Goal: Task Accomplishment & Management: Manage account settings

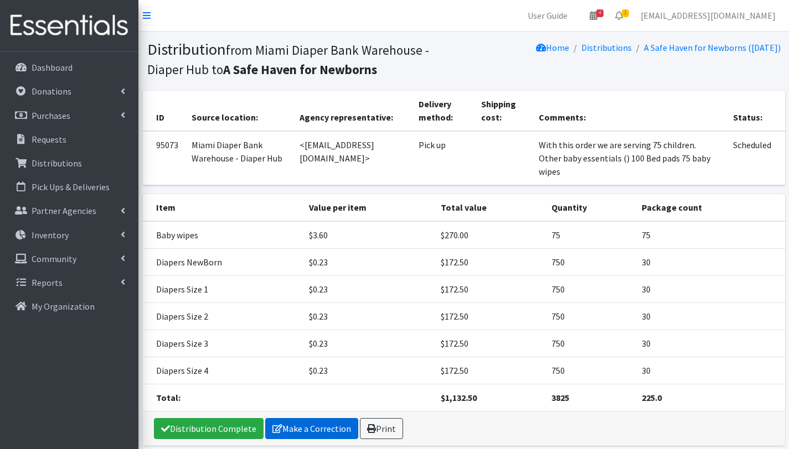
click at [324, 426] on link "Make a Correction" at bounding box center [311, 428] width 93 height 21
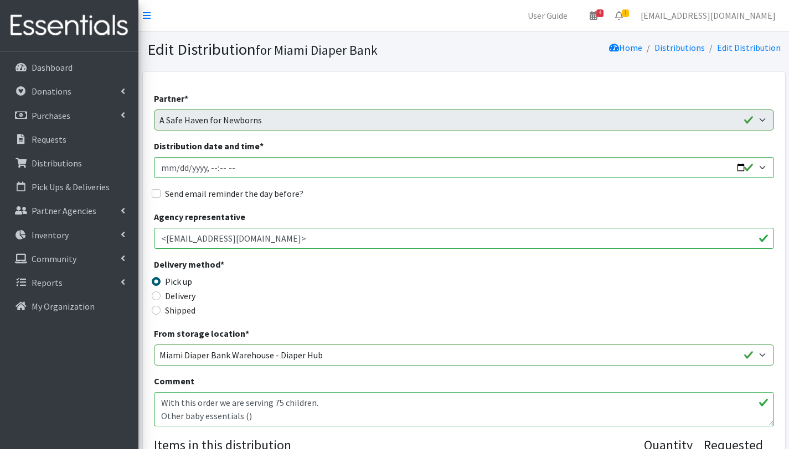
click at [279, 403] on textarea "With this order we are serving 75 children. Other baby essentials () 100 Bed pa…" at bounding box center [464, 409] width 620 height 34
click at [172, 402] on textarea "With this order we are serving 75 children. Other baby essentials () 100 Bed pa…" at bounding box center [464, 409] width 620 height 34
click at [169, 418] on textarea "With this order we are serving 75 children. Other baby essentials () 100 Bed pa…" at bounding box center [464, 409] width 620 height 34
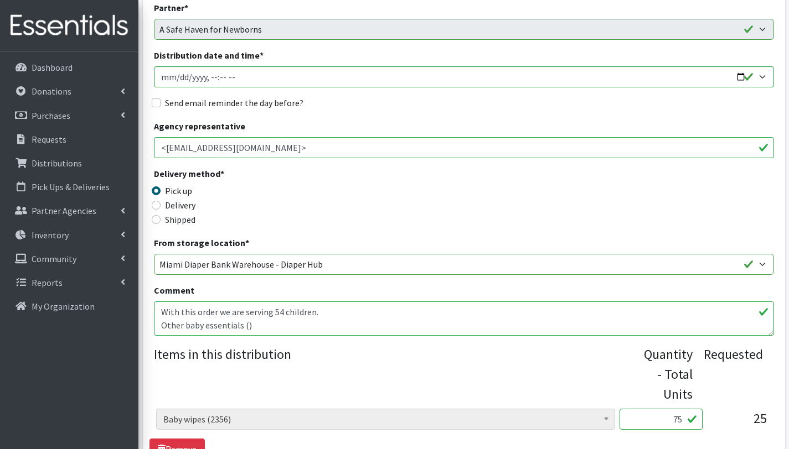
scroll to position [208, 0]
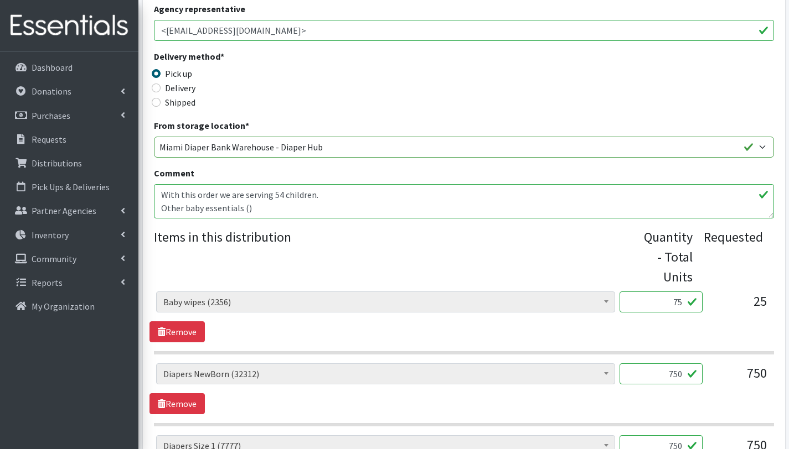
type textarea "With this order we are serving 54 children. Other baby essentials () 50 Bed pad…"
click at [684, 300] on input "75" at bounding box center [660, 302] width 83 height 21
type input "7"
type input "54"
click at [578, 267] on legend "Items in this distribution" at bounding box center [399, 254] width 490 height 55
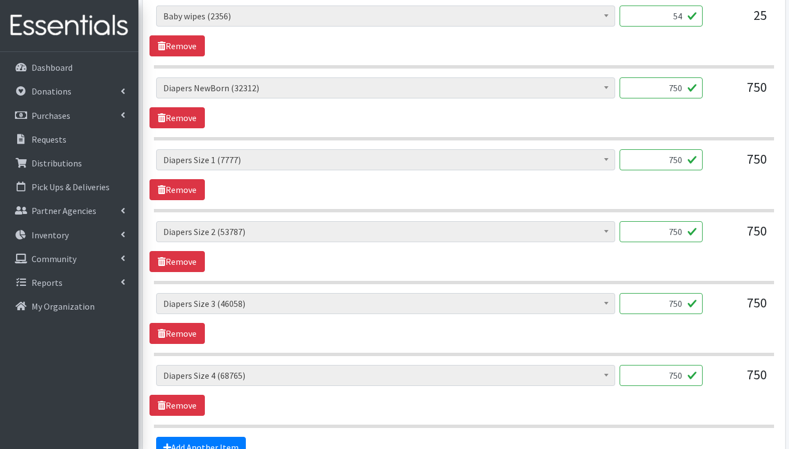
scroll to position [494, 0]
click at [677, 89] on input "750" at bounding box center [660, 87] width 83 height 21
type input "540"
click at [679, 159] on input "750" at bounding box center [660, 159] width 83 height 21
type input "540"
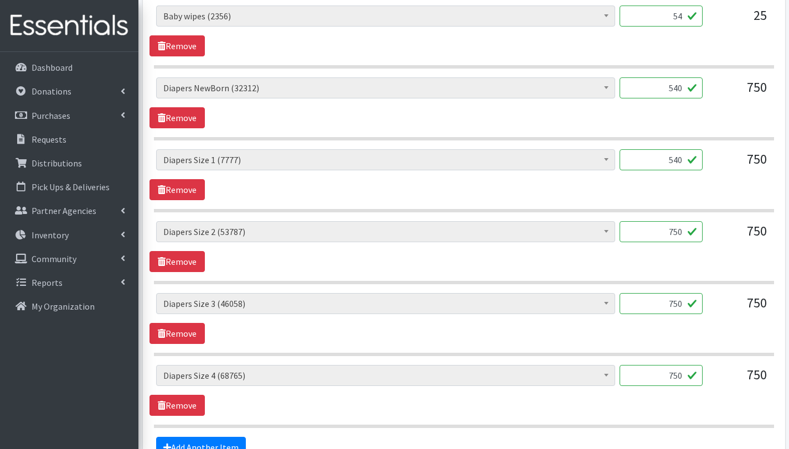
click at [677, 231] on input "750" at bounding box center [660, 231] width 83 height 21
type input "540"
click at [680, 303] on input "750" at bounding box center [660, 303] width 83 height 21
type input "540"
click at [677, 377] on input "750" at bounding box center [660, 375] width 83 height 21
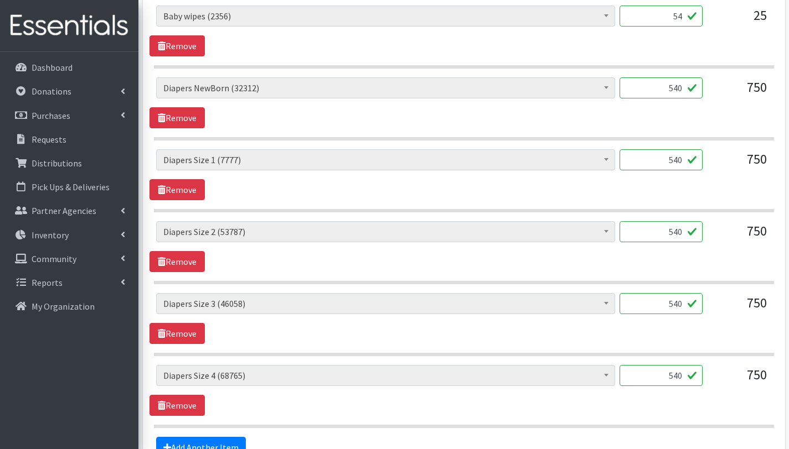
type input "540"
click at [674, 411] on div "# - Total number of kids being served with this order: (0) Adult Briefs (Large/…" at bounding box center [463, 390] width 628 height 51
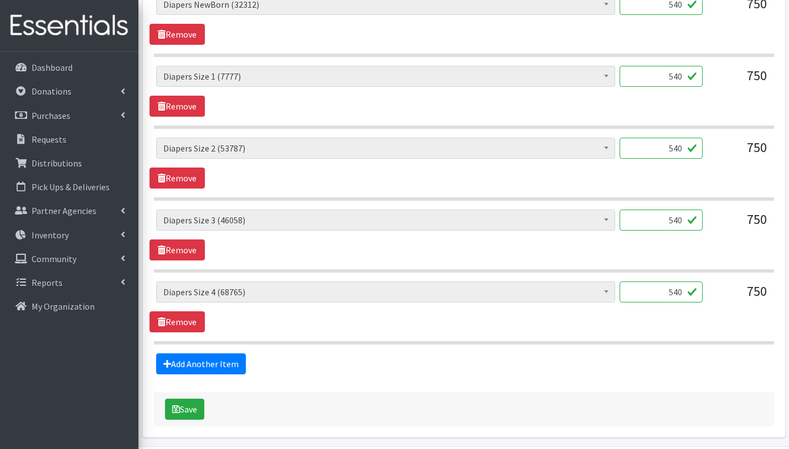
scroll to position [616, 0]
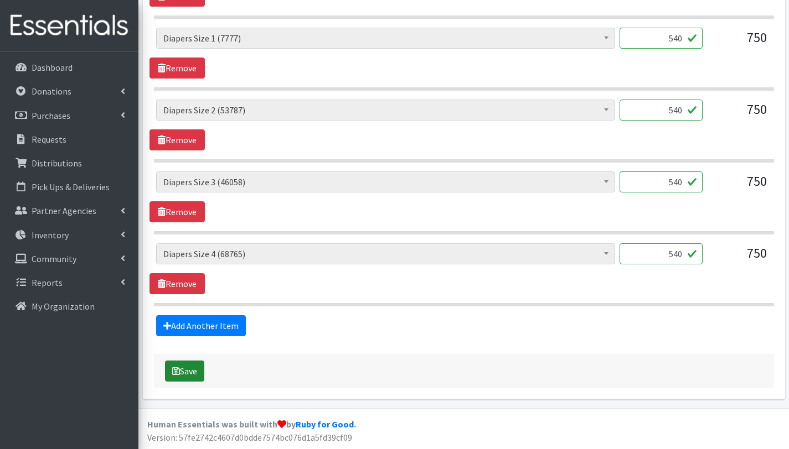
click at [182, 368] on button "Save" at bounding box center [184, 371] width 39 height 21
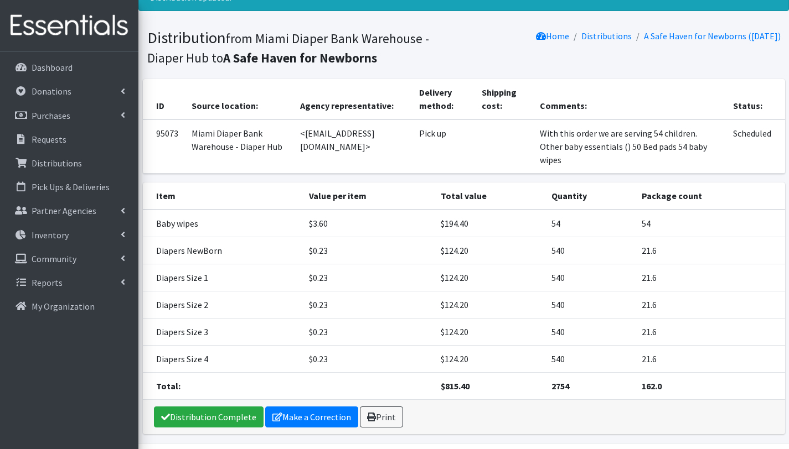
scroll to position [120, 0]
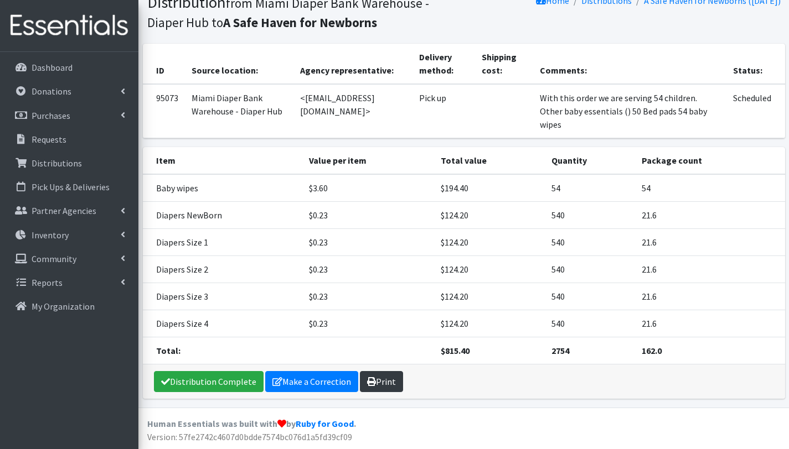
click at [373, 386] on link "Print" at bounding box center [381, 381] width 43 height 21
click at [69, 142] on link "Requests" at bounding box center [69, 139] width 130 height 22
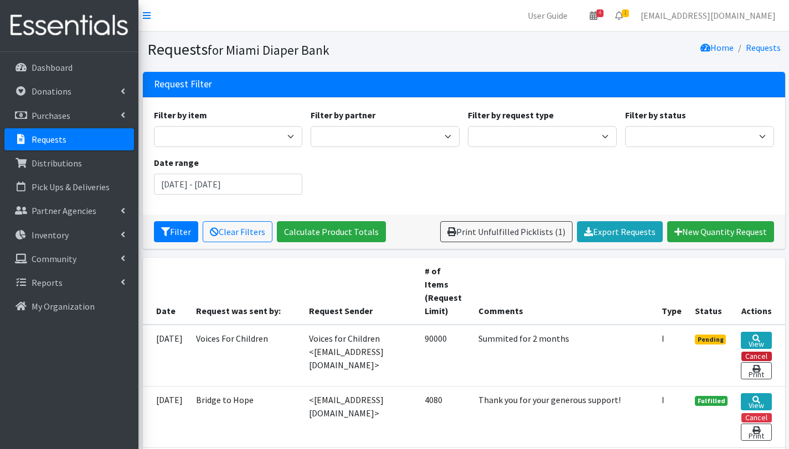
click at [752, 352] on button "Cancel" at bounding box center [756, 356] width 30 height 9
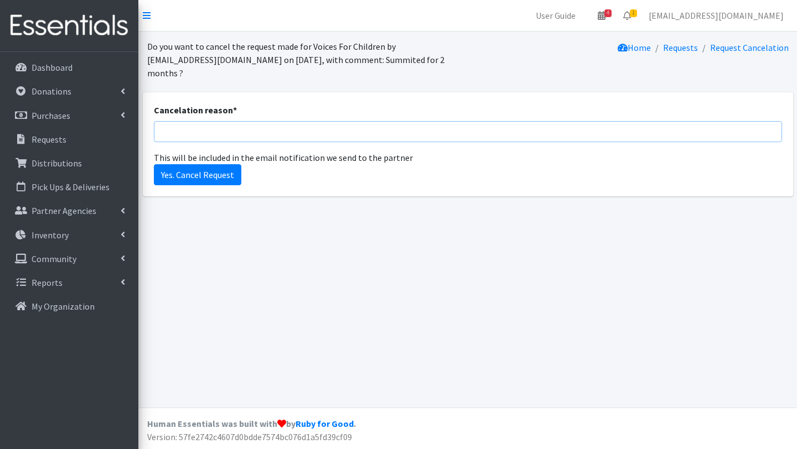
click at [190, 133] on input "Cancelation reason *" at bounding box center [468, 131] width 628 height 21
drag, startPoint x: 270, startPoint y: 133, endPoint x: 380, endPoint y: 132, distance: 110.1
click at [380, 132] on input "Surpassed amount of diapers requested in survey." at bounding box center [468, 131] width 628 height 21
type input "Surpassed amount of diapers"
click at [179, 177] on input "Yes. Cancel Request" at bounding box center [197, 174] width 87 height 21
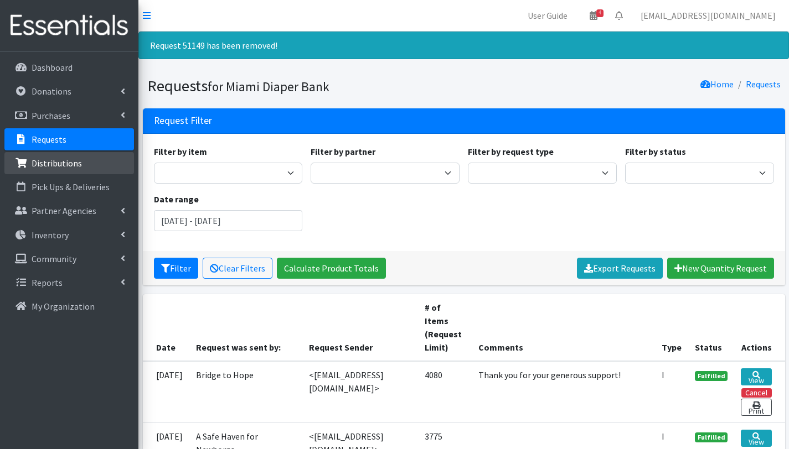
click at [84, 164] on link "Distributions" at bounding box center [69, 163] width 130 height 22
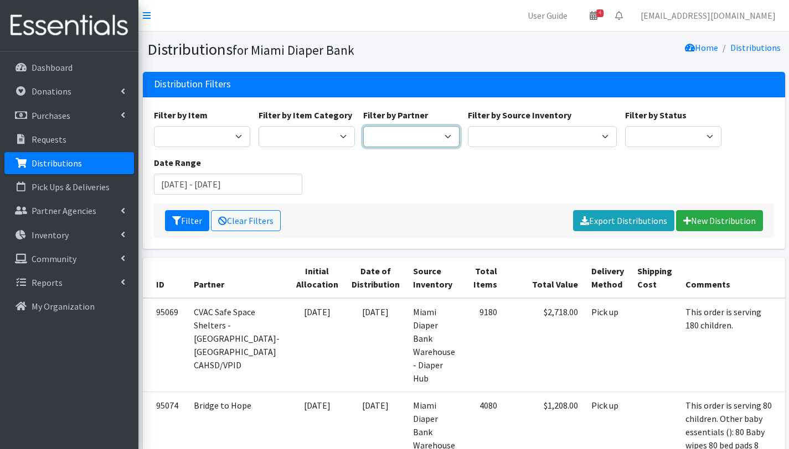
click at [435, 132] on select "A Safe Haven for [GEOGRAPHIC_DATA] Belafonte TACOLCY Center [GEOGRAPHIC_DATA] […" at bounding box center [411, 136] width 96 height 21
select select "6808"
click at [363, 126] on select "A Safe Haven for [GEOGRAPHIC_DATA] Belafonte TACOLCY Center [GEOGRAPHIC_DATA] […" at bounding box center [411, 136] width 96 height 21
click at [192, 224] on button "Filter" at bounding box center [187, 220] width 44 height 21
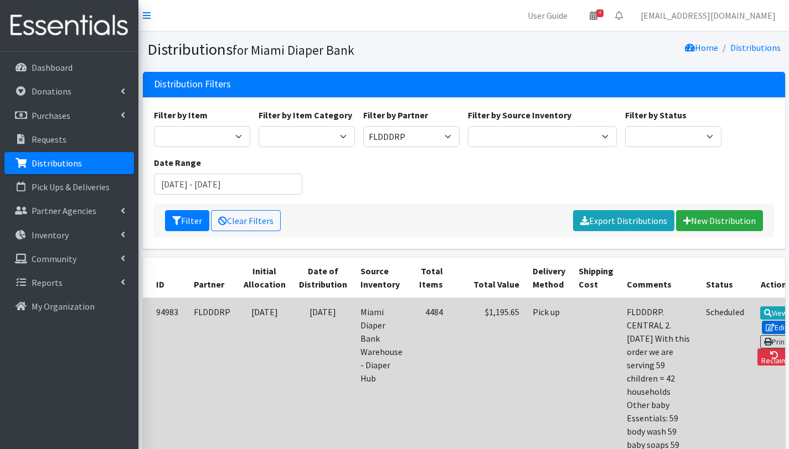
click at [762, 325] on link "Edit" at bounding box center [777, 327] width 30 height 13
